Goal: Use online tool/utility: Utilize a website feature to perform a specific function

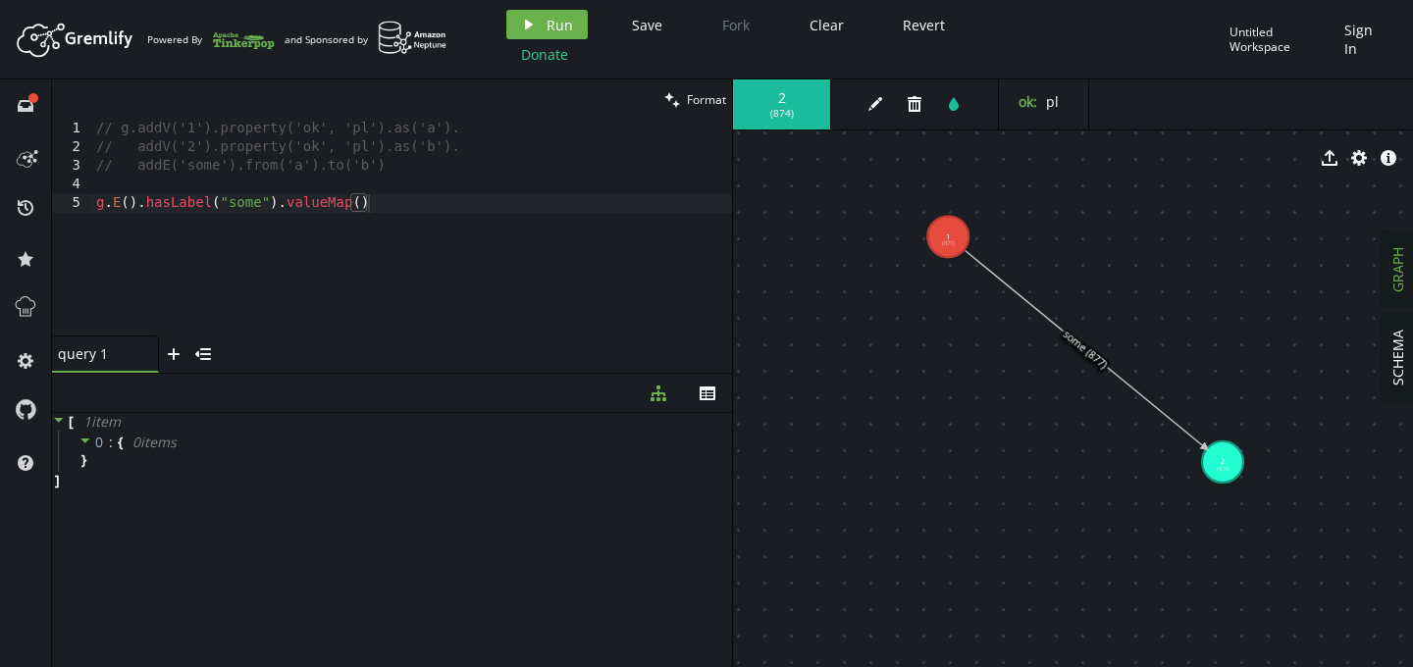
scroll to position [0, 255]
type textarea "// addE('some').from('a').to('b')"
click at [156, 175] on div "// g.addV('1').property('ok', 'pl').as('a'). // addV('2').property('ok', 'pl').…" at bounding box center [412, 247] width 640 height 254
click at [127, 183] on div "// g.addV('1').property('ok', 'pl').as('a'). // addV('2').property('ok', 'pl').…" at bounding box center [412, 247] width 640 height 254
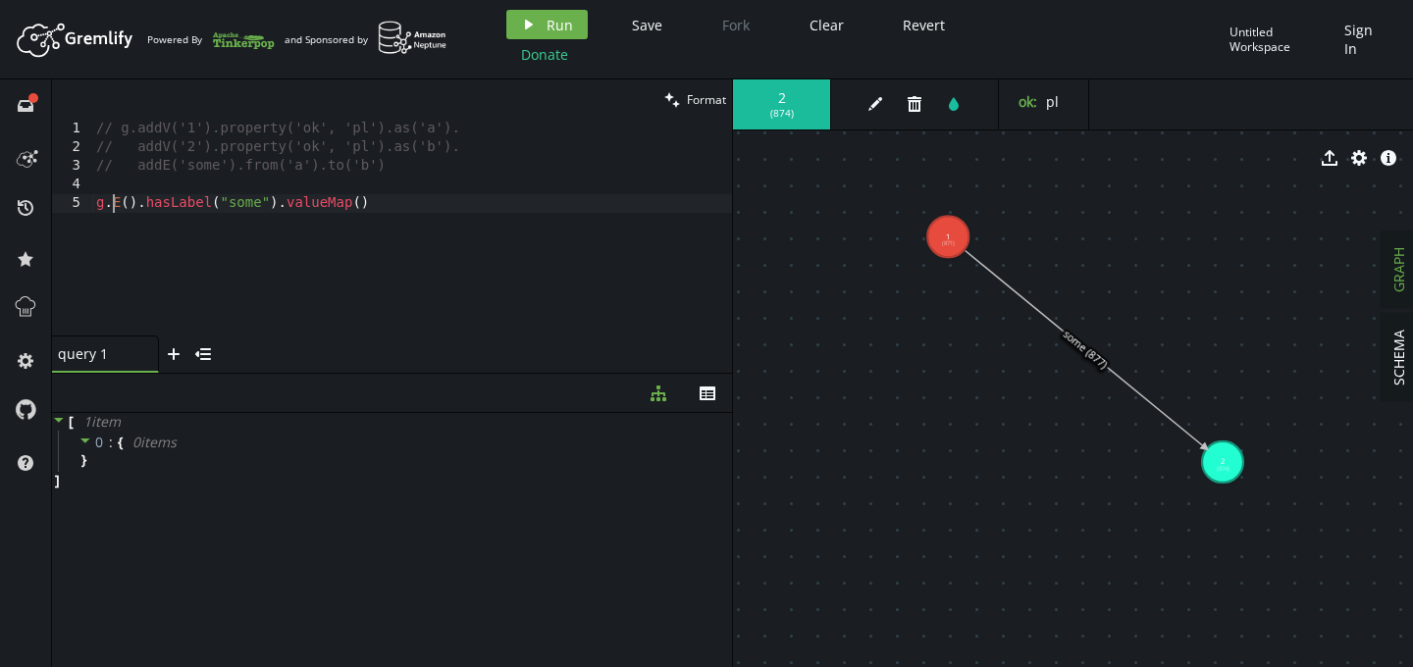
click at [114, 204] on div "// g.addV('1').property('ok', 'pl').as('a'). // addV('2').property('ok', 'pl').…" at bounding box center [412, 247] width 640 height 254
drag, startPoint x: 335, startPoint y: 205, endPoint x: 593, endPoint y: 214, distance: 258.2
click at [593, 214] on div "// g.addV('1').property('ok', 'pl').as('a'). // addV('2').property('ok', 'pl').…" at bounding box center [412, 247] width 640 height 254
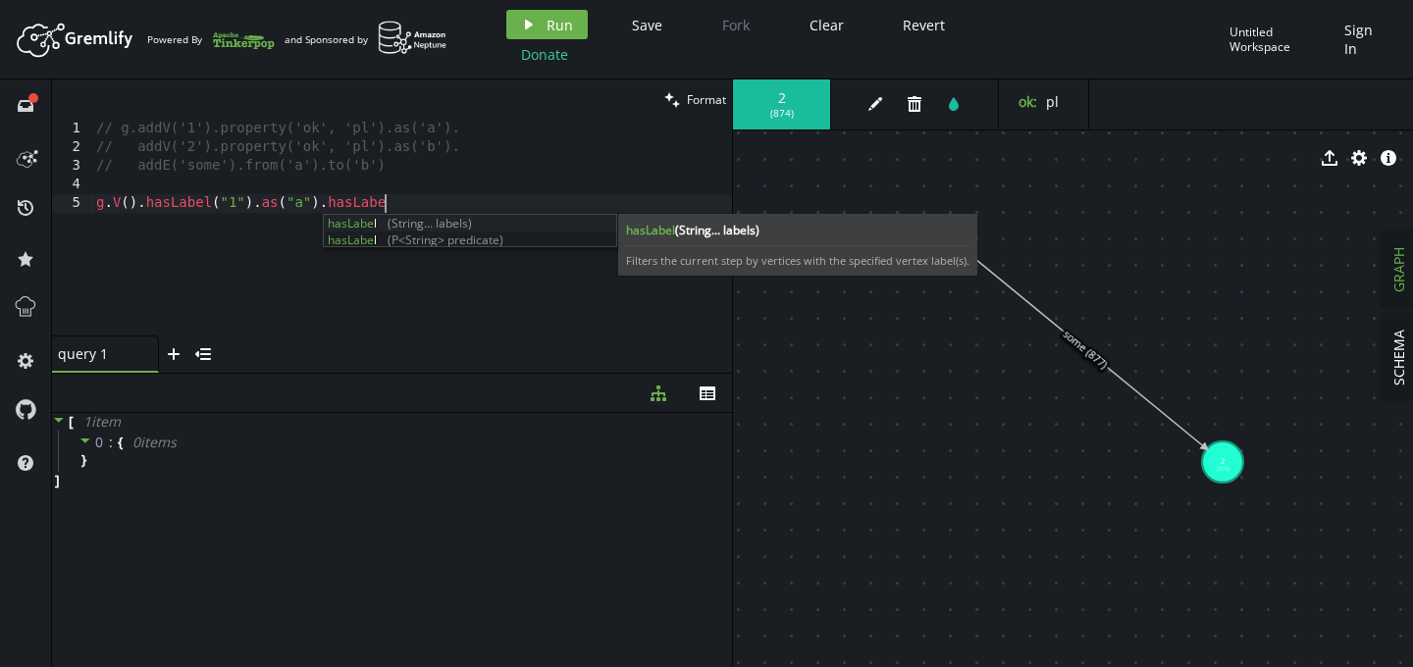
scroll to position [0, 287]
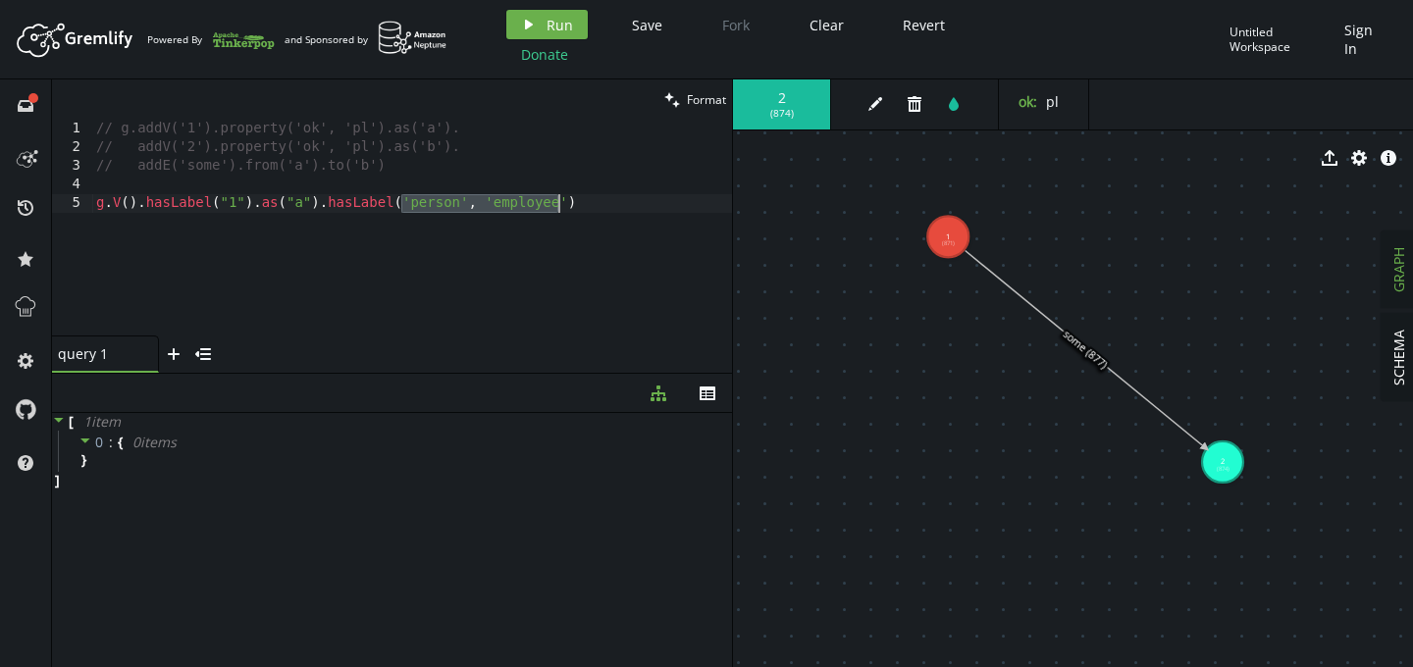
drag, startPoint x: 404, startPoint y: 201, endPoint x: 562, endPoint y: 206, distance: 158.0
click at [562, 206] on div "// g.addV('1').property('ok', 'pl').as('a'). // addV('2').property('ok', 'pl').…" at bounding box center [412, 247] width 640 height 254
click at [697, 96] on span "Format" at bounding box center [706, 99] width 39 height 17
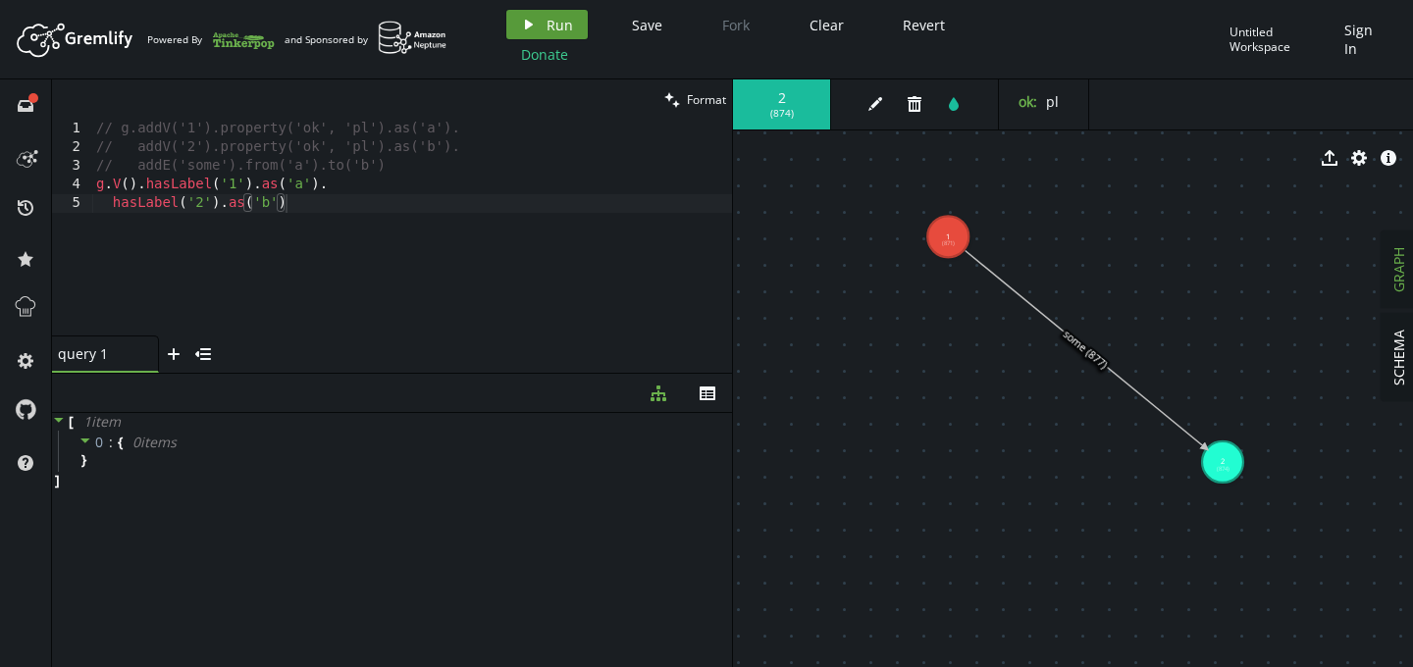
click at [568, 32] on span "Run" at bounding box center [559, 25] width 26 height 19
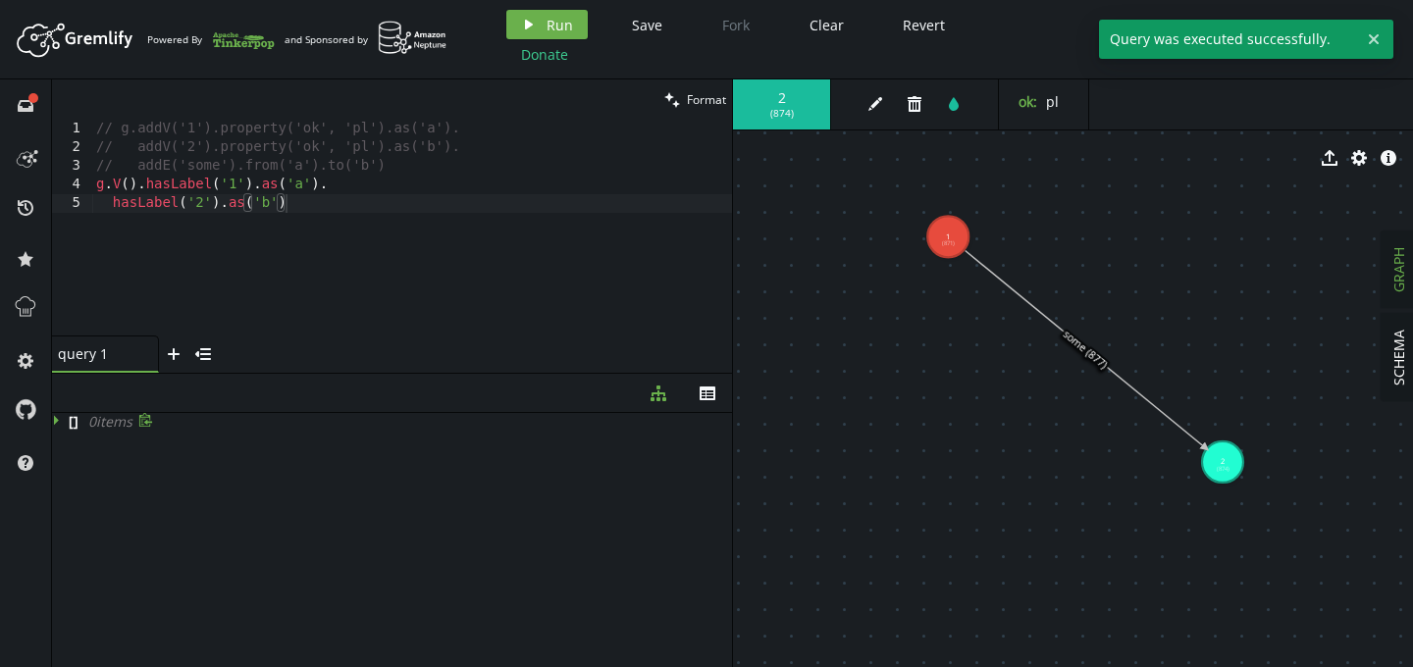
click at [59, 423] on icon at bounding box center [59, 420] width 14 height 14
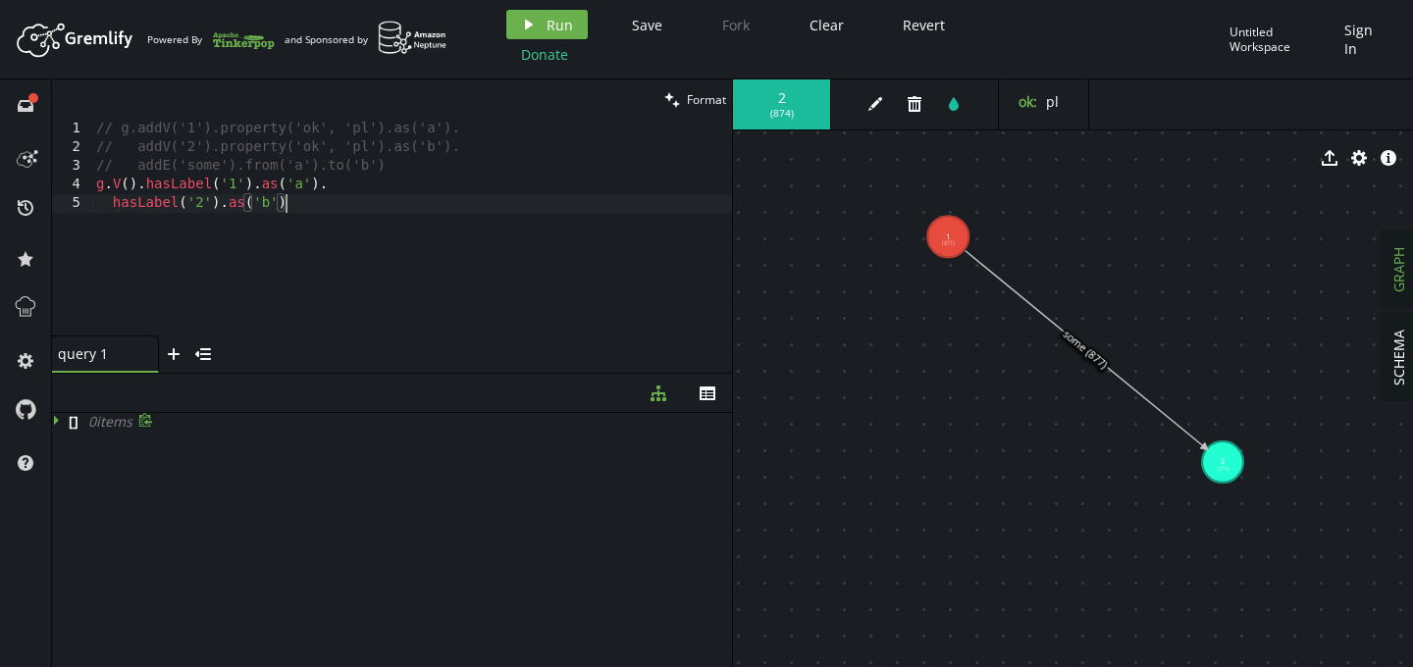
click at [320, 208] on div "// g.addV('1').property('ok', 'pl').as('a'). // addV('2').property('ok', 'pl').…" at bounding box center [412, 247] width 640 height 254
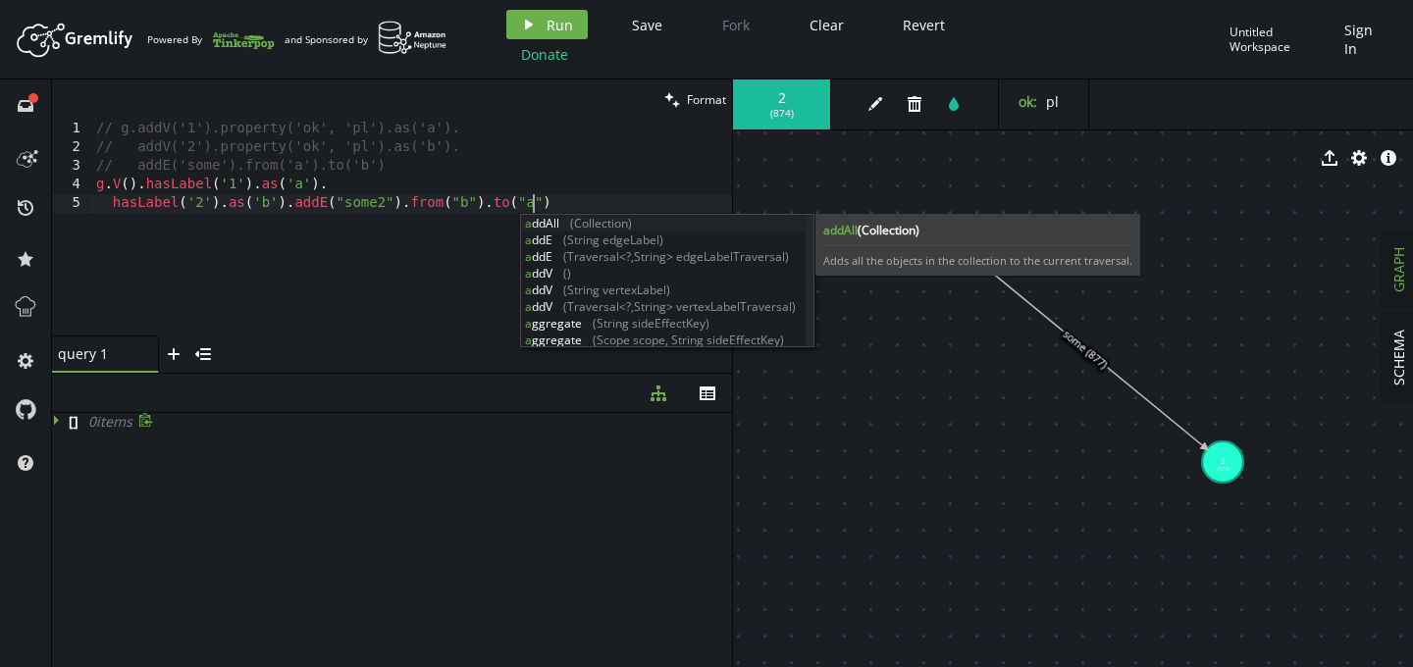
scroll to position [0, 436]
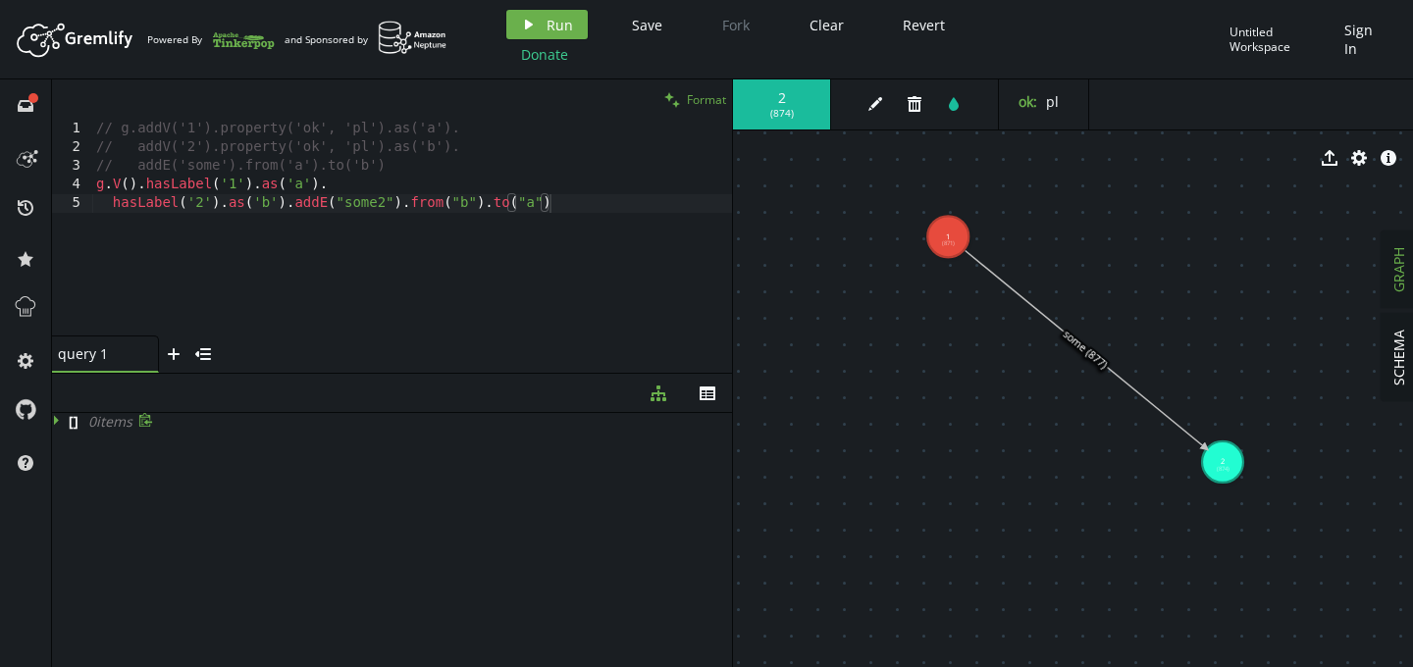
click at [680, 107] on button "clean Format" at bounding box center [695, 99] width 74 height 40
click at [461, 245] on div "// g.addV('1').property('ok', 'pl').as('a'). // addV('2').property('ok', 'pl').…" at bounding box center [412, 247] width 640 height 254
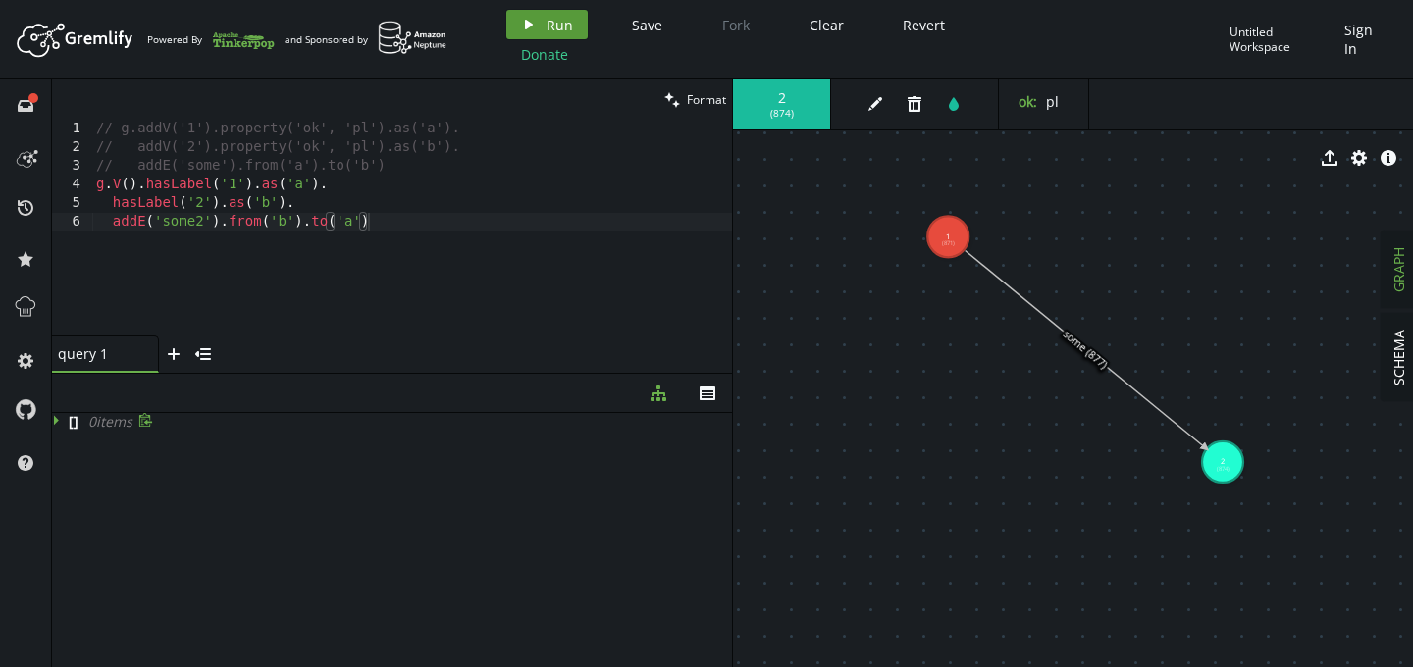
click at [571, 28] on button "play Run" at bounding box center [546, 24] width 81 height 29
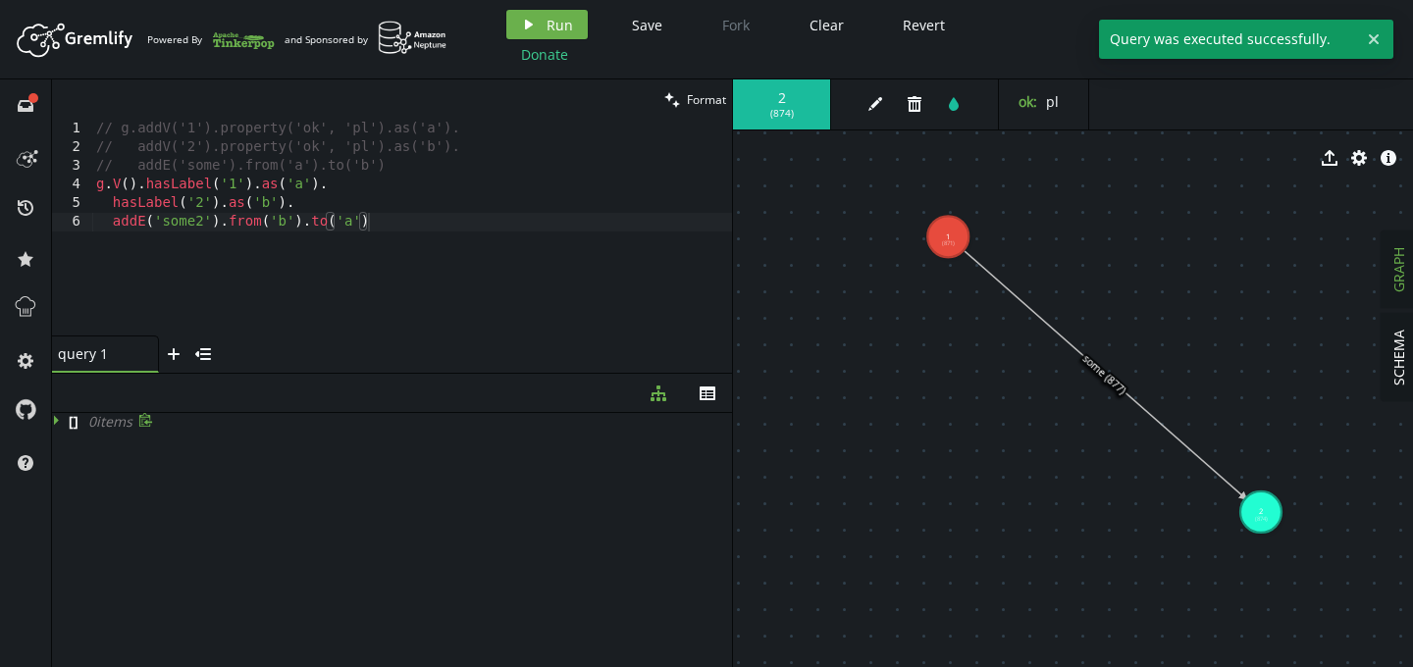
drag, startPoint x: 954, startPoint y: 323, endPoint x: 1261, endPoint y: 512, distance: 360.7
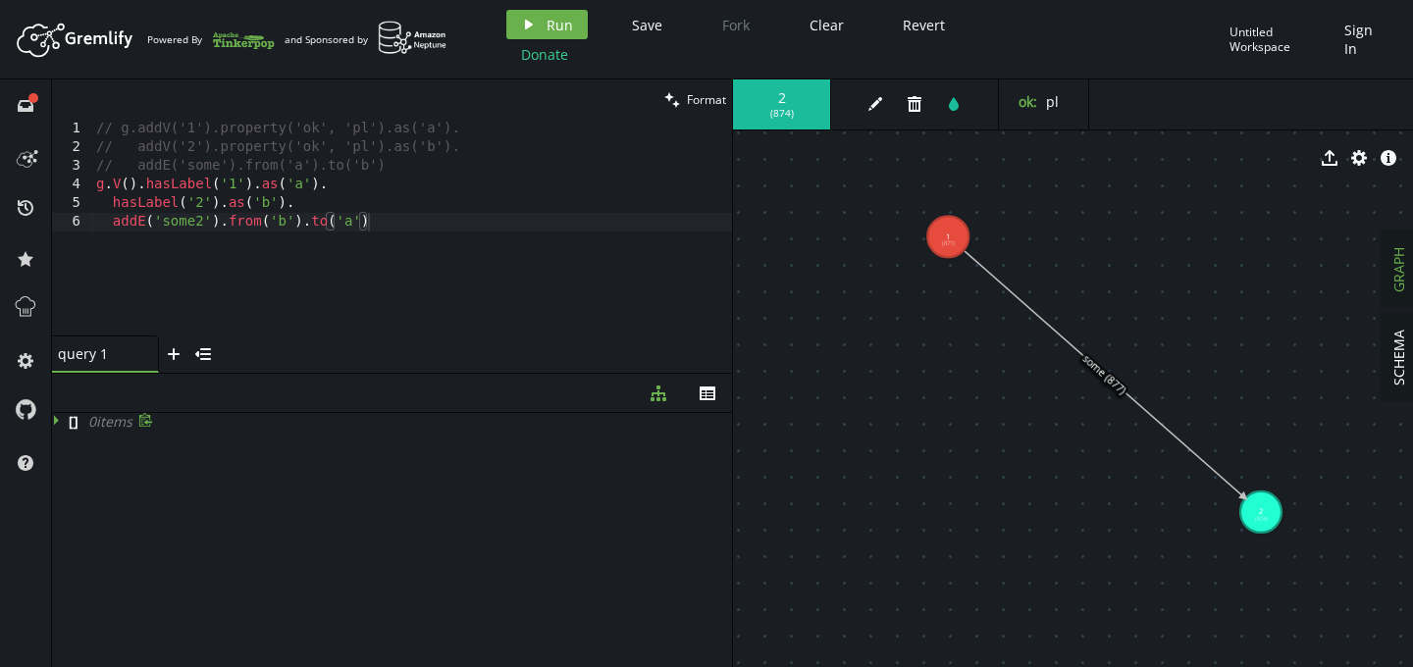
click at [284, 226] on div "// g.addV('1').property('ok', 'pl').as('a'). // addV('2').property('ok', 'pl').…" at bounding box center [412, 247] width 640 height 254
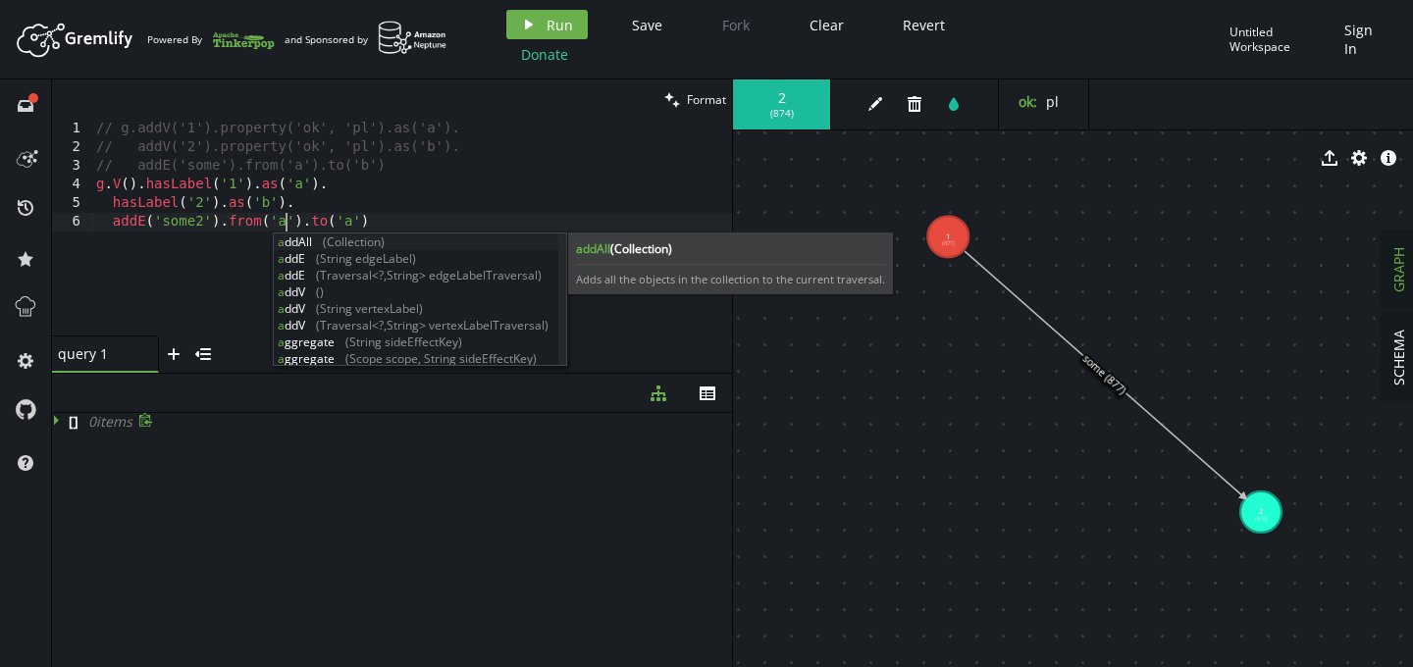
scroll to position [0, 189]
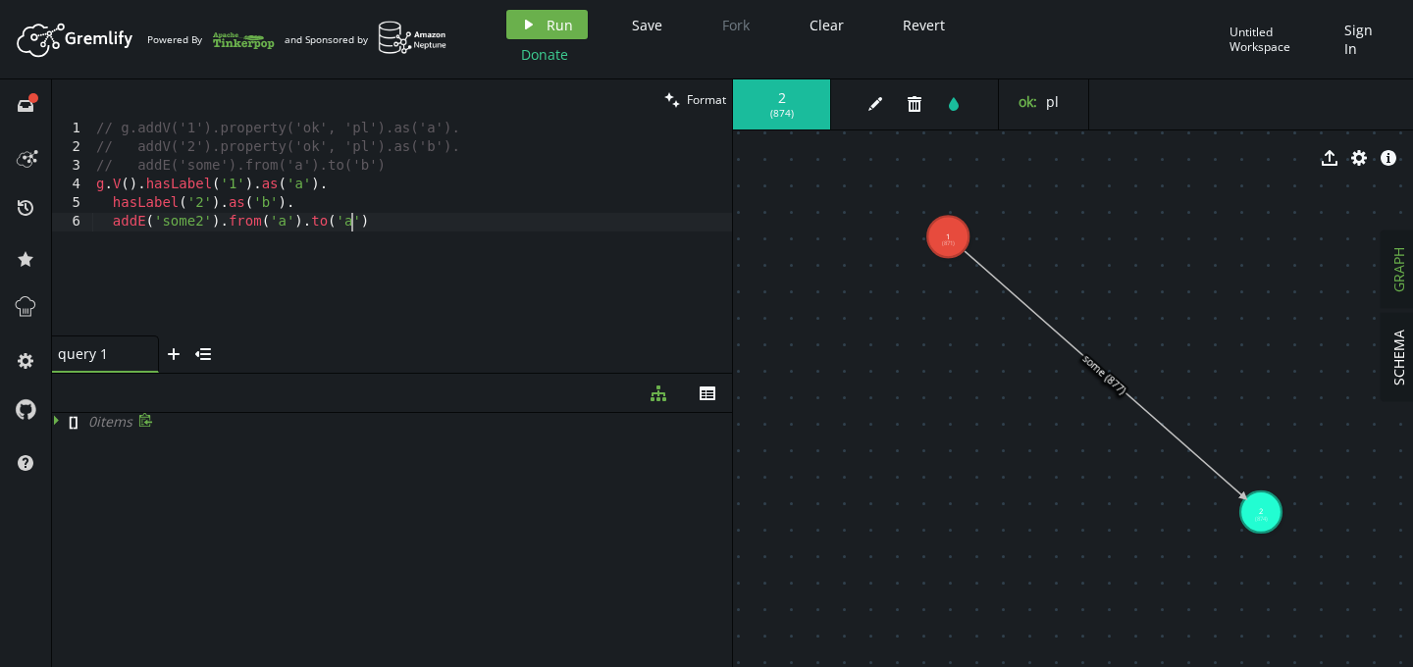
click at [355, 224] on div "// g.addV('1').property('ok', 'pl').as('a'). // addV('2').property('ok', 'pl').…" at bounding box center [412, 247] width 640 height 254
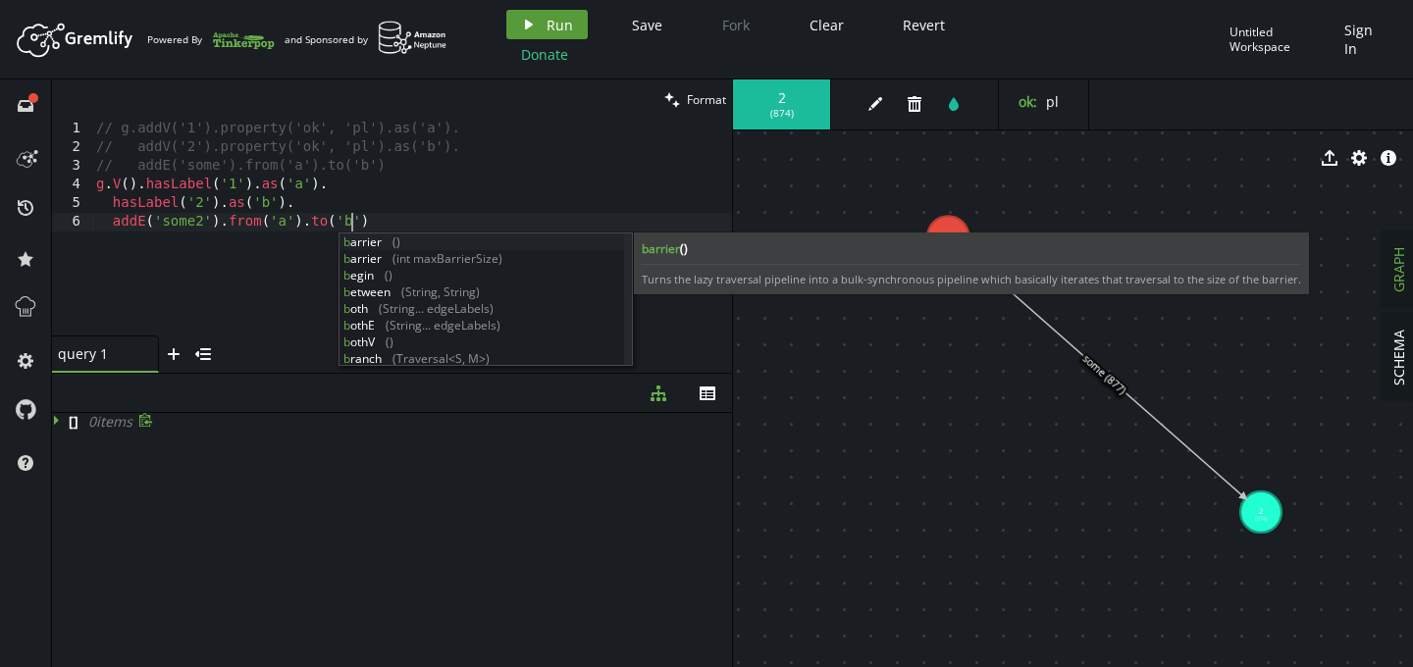
click at [556, 22] on span "Run" at bounding box center [559, 25] width 26 height 19
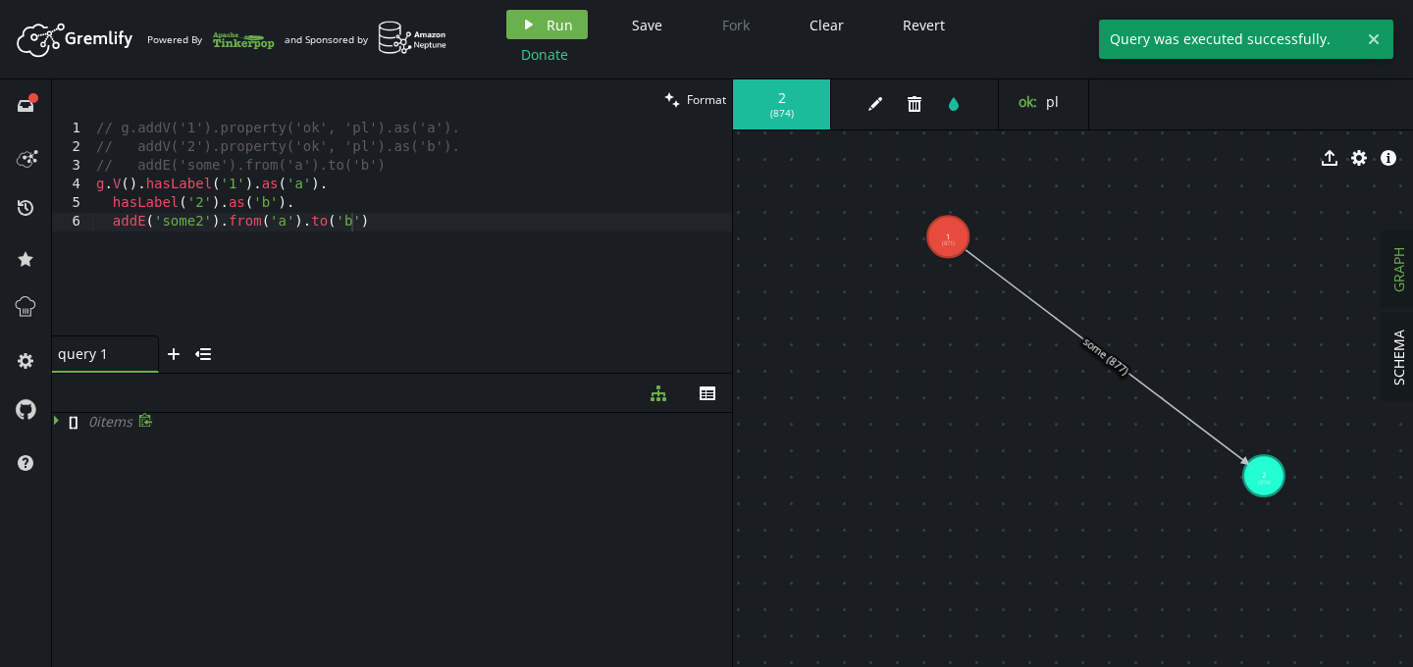
drag, startPoint x: 957, startPoint y: 329, endPoint x: 1264, endPoint y: 476, distance: 340.5
click at [341, 266] on div "// g.addV('1').property('ok', 'pl').as('a'). // addV('2').property('ok', 'pl').…" at bounding box center [412, 247] width 640 height 254
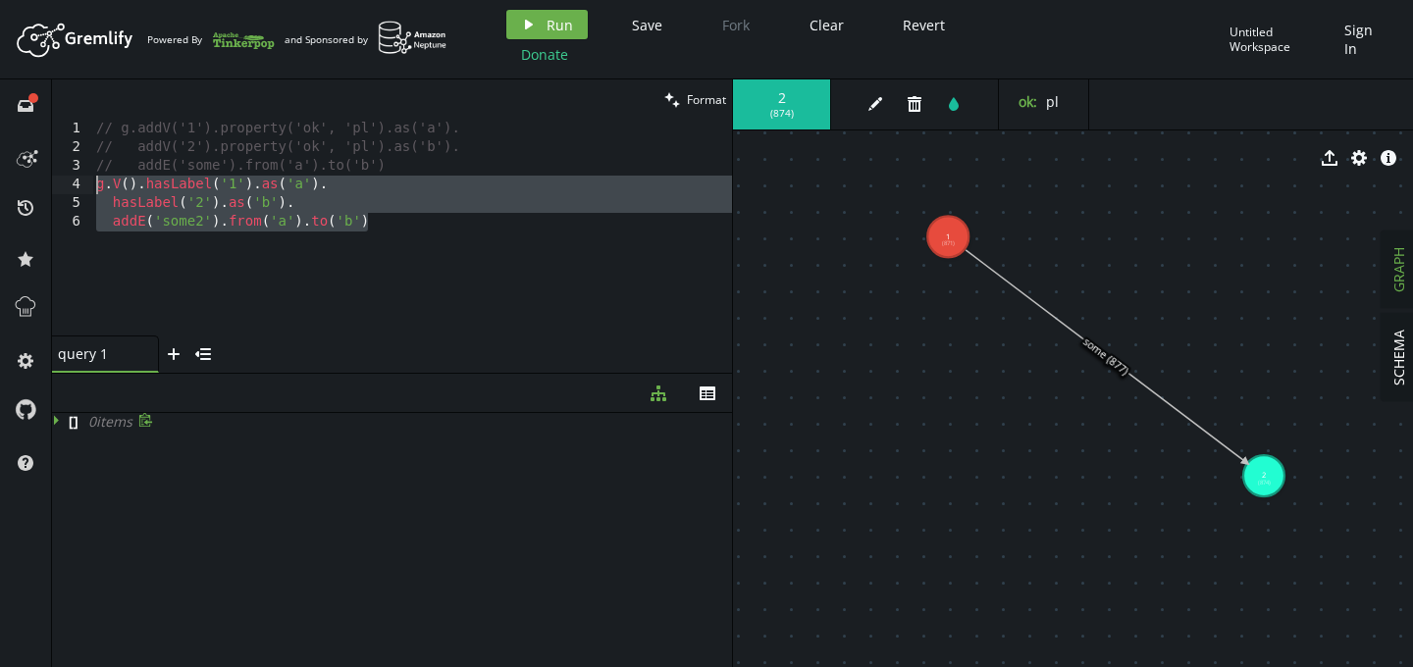
drag, startPoint x: 398, startPoint y: 224, endPoint x: 64, endPoint y: 173, distance: 338.4
click at [64, 173] on div "addE('some2').from('a').to('b') 1 2 3 4 5 6 // g.addV('1').property('ok', 'pl')…" at bounding box center [392, 228] width 680 height 216
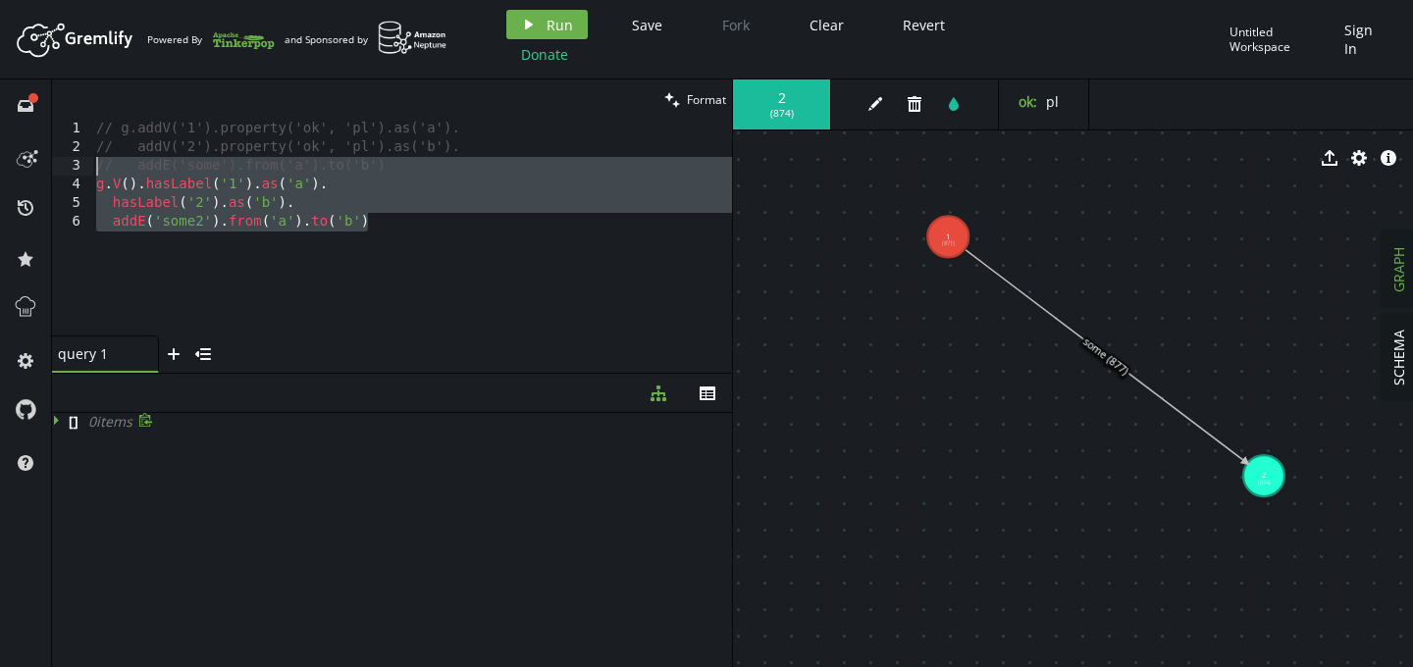
click at [440, 216] on div "// g.addV('1').property('ok', 'pl').as('a'). // addV('2').property('ok', 'pl').…" at bounding box center [412, 247] width 640 height 254
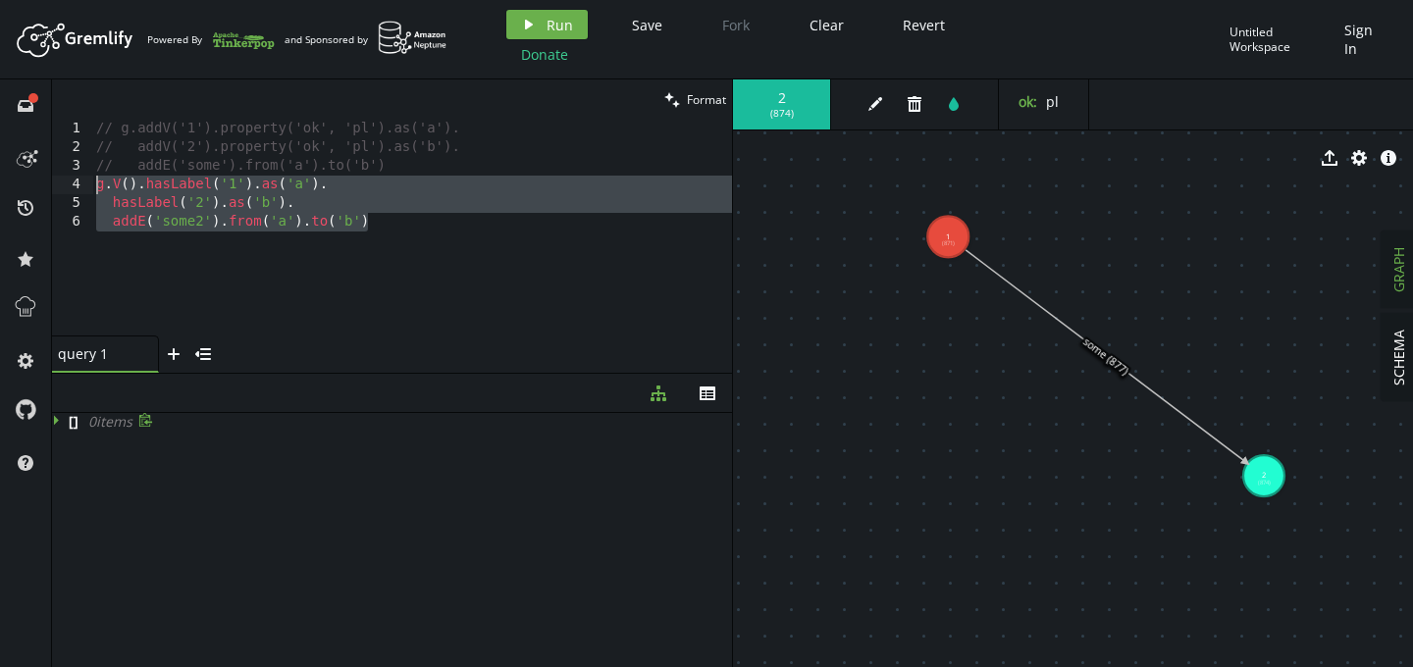
drag, startPoint x: 421, startPoint y: 219, endPoint x: 64, endPoint y: 190, distance: 358.2
click at [64, 190] on div "addE('some2').from('a').to('b') 1 2 3 4 5 6 // g.addV('1').property('ok', 'pl')…" at bounding box center [392, 228] width 680 height 216
click at [440, 228] on div "// g.addV('1').property('ok', 'pl').as('a'). // addV('2').property('ok', 'pl').…" at bounding box center [412, 247] width 640 height 254
type textarea "// addE('some2').from('a').to('b')"
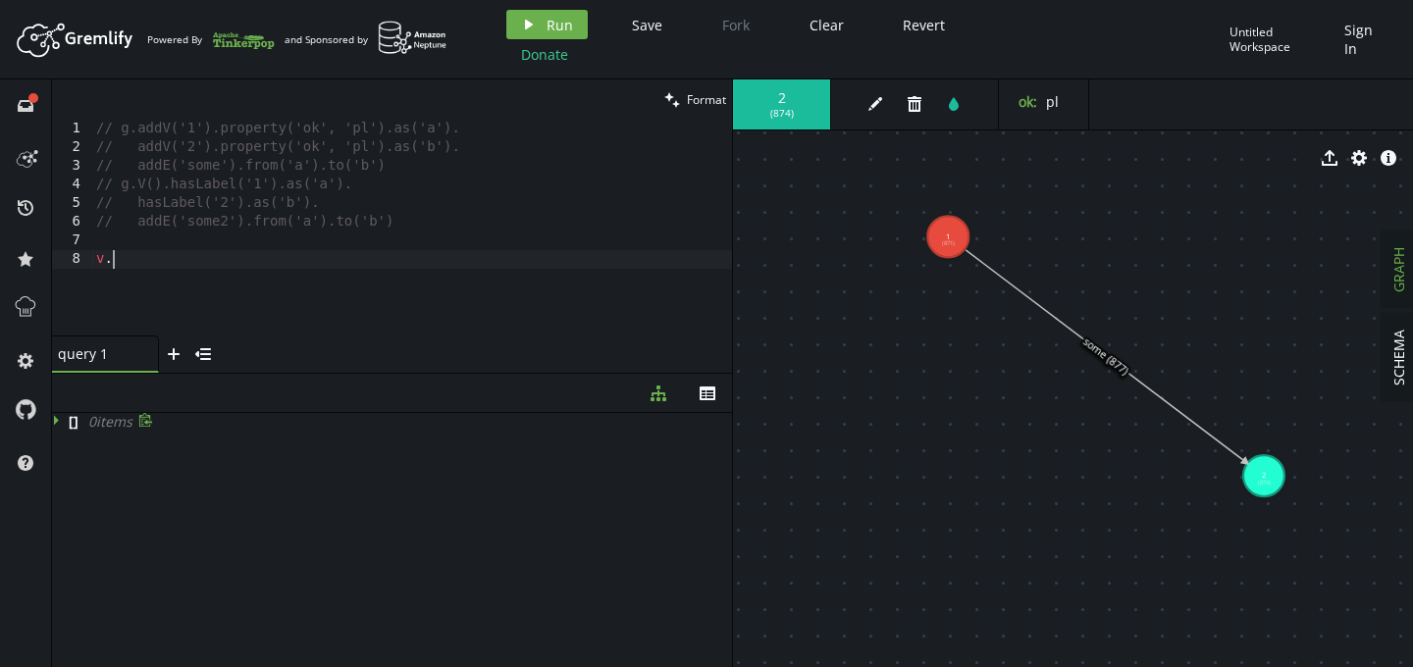
scroll to position [0, 7]
type textarea "v"
type textarea "g.V()."
click at [709, 395] on icon "th" at bounding box center [707, 394] width 16 height 16
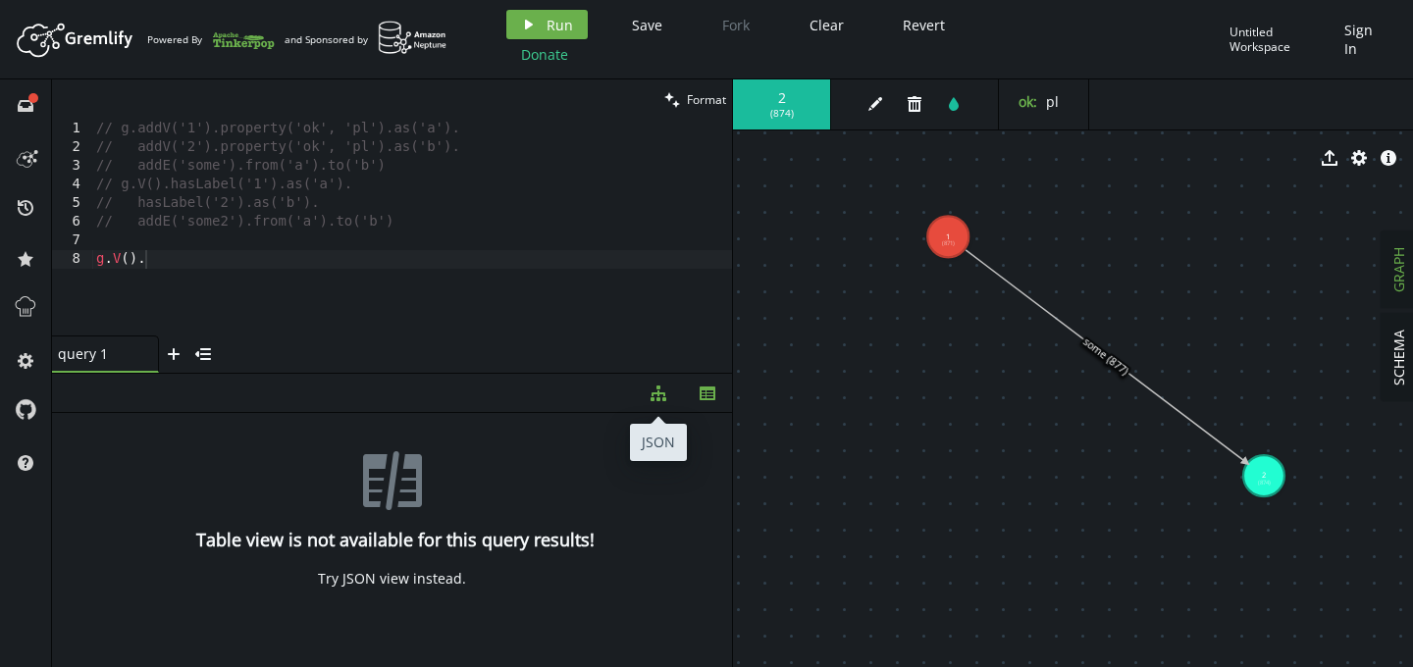
click at [666, 395] on button "diagram-tree" at bounding box center [658, 393] width 49 height 38
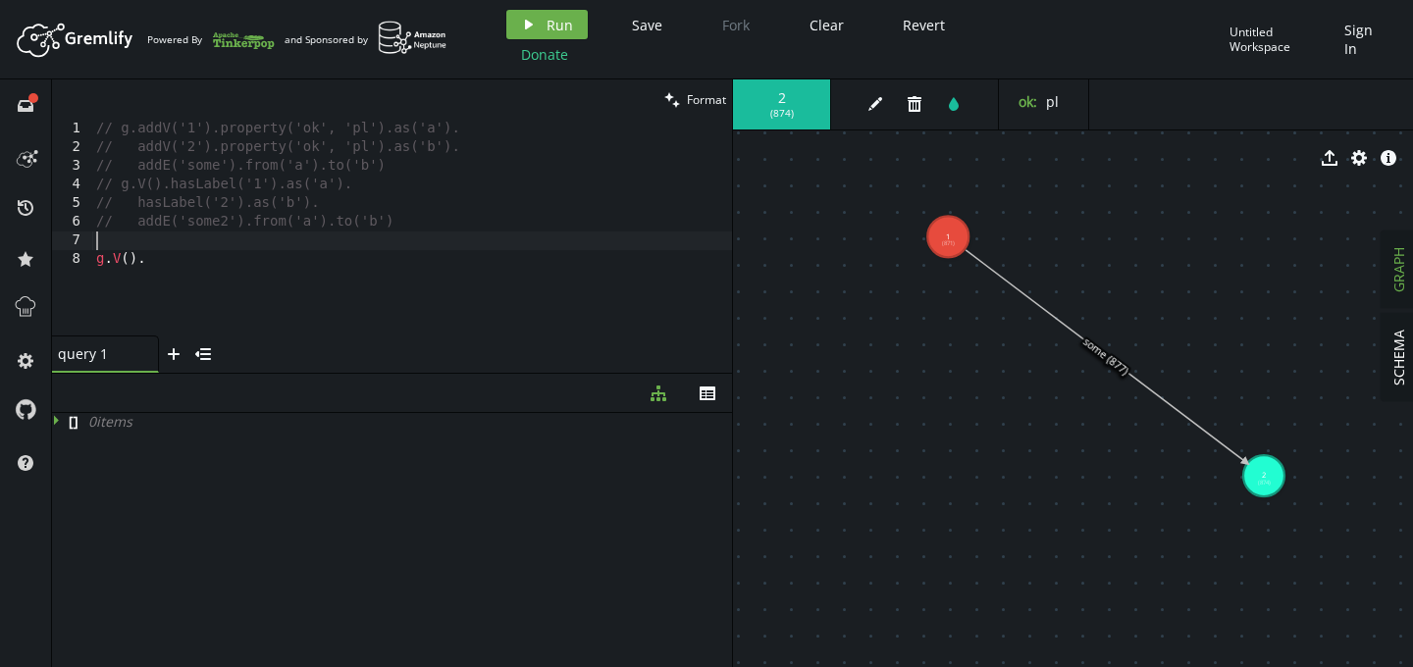
scroll to position [0, 0]
click at [506, 249] on div "// g.addV('1').property('ok', 'pl').as('a'). // addV('2').property('ok', 'pl').…" at bounding box center [412, 247] width 640 height 254
click at [263, 259] on div "// g.addV('1').property('ok', 'pl').as('a'). // addV('2').property('ok', 'pl').…" at bounding box center [412, 247] width 640 height 254
type textarea "g.V().hasLabel("a").[PERSON_NAME]()"
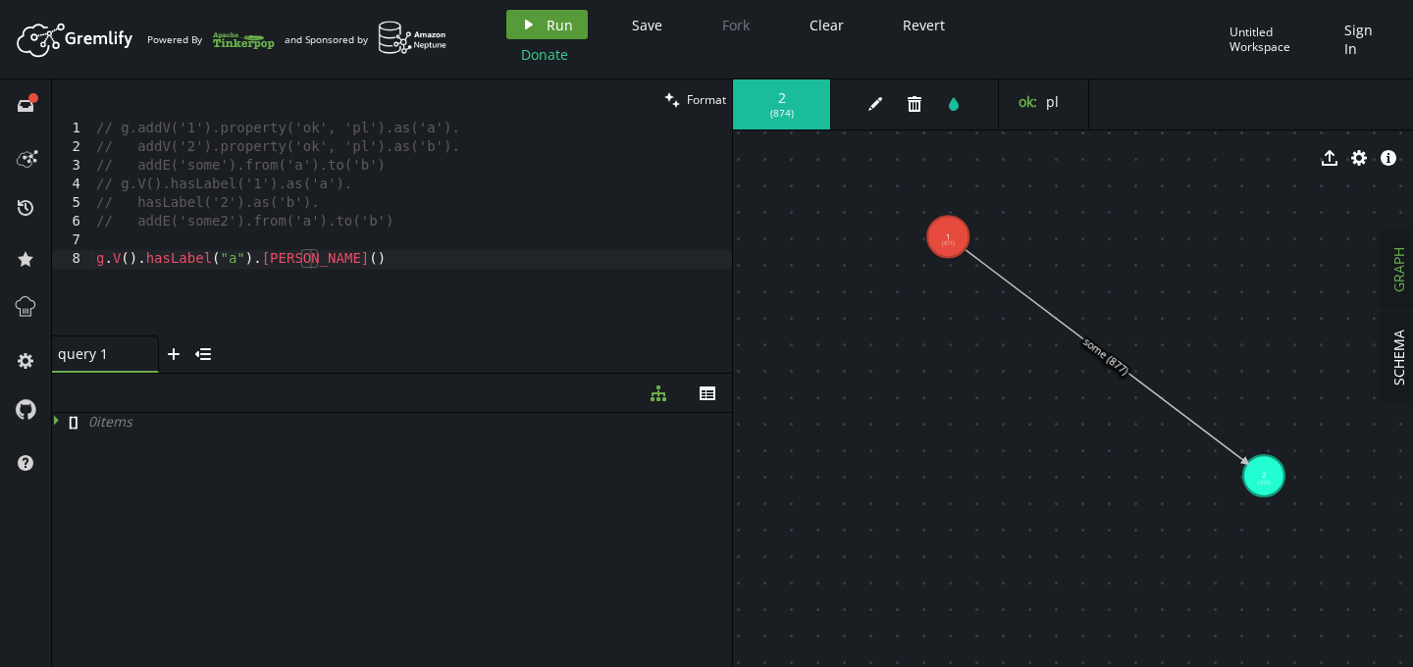
click at [558, 16] on span "Run" at bounding box center [559, 25] width 26 height 19
